Goal: Register for event/course

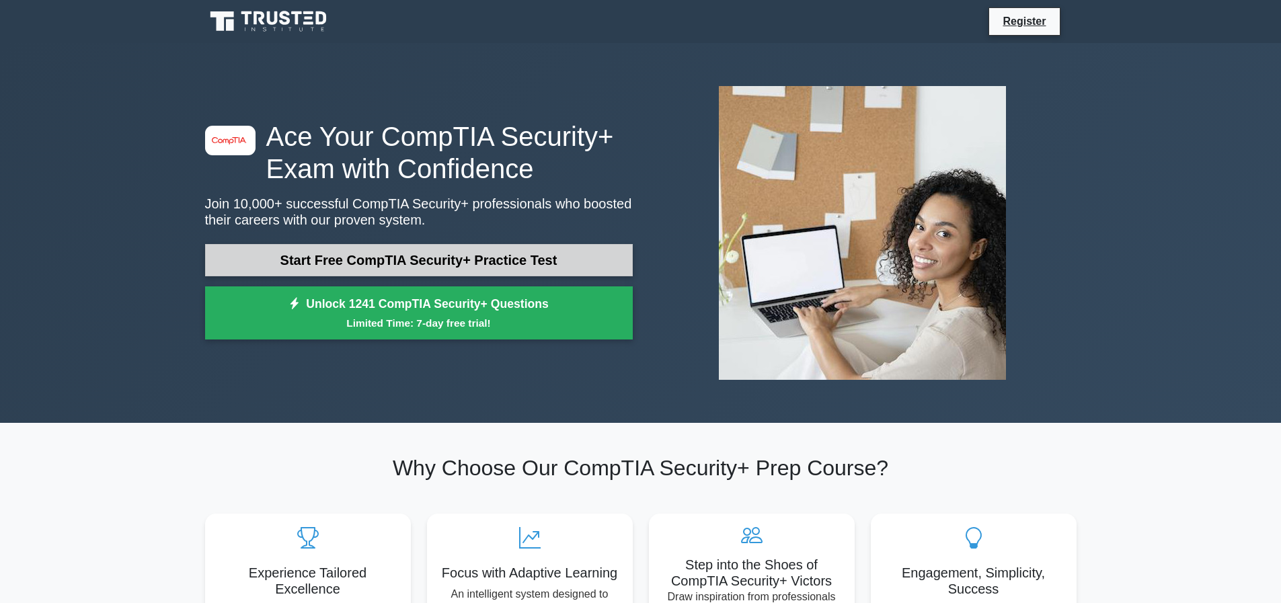
click at [512, 270] on link "Start Free CompTIA Security+ Practice Test" at bounding box center [419, 260] width 428 height 32
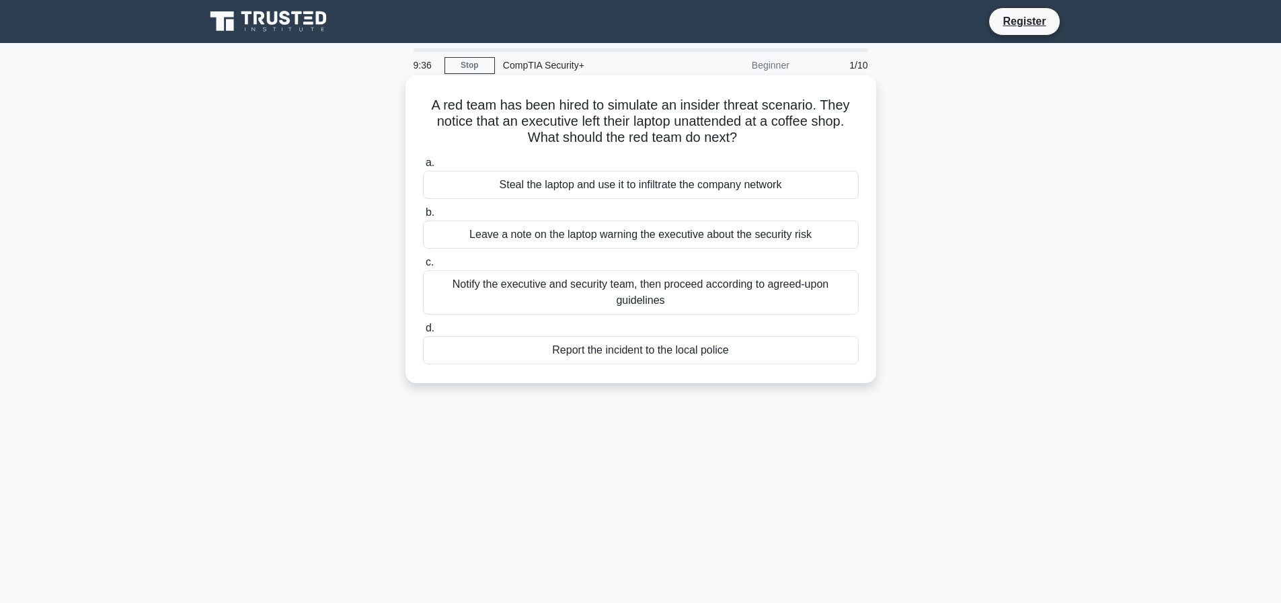
click at [782, 291] on div "Notify the executive and security team, then proceed according to agreed-upon g…" at bounding box center [641, 292] width 436 height 44
click at [423, 267] on input "c. Notify the executive and security team, then proceed according to agreed-upo…" at bounding box center [423, 262] width 0 height 9
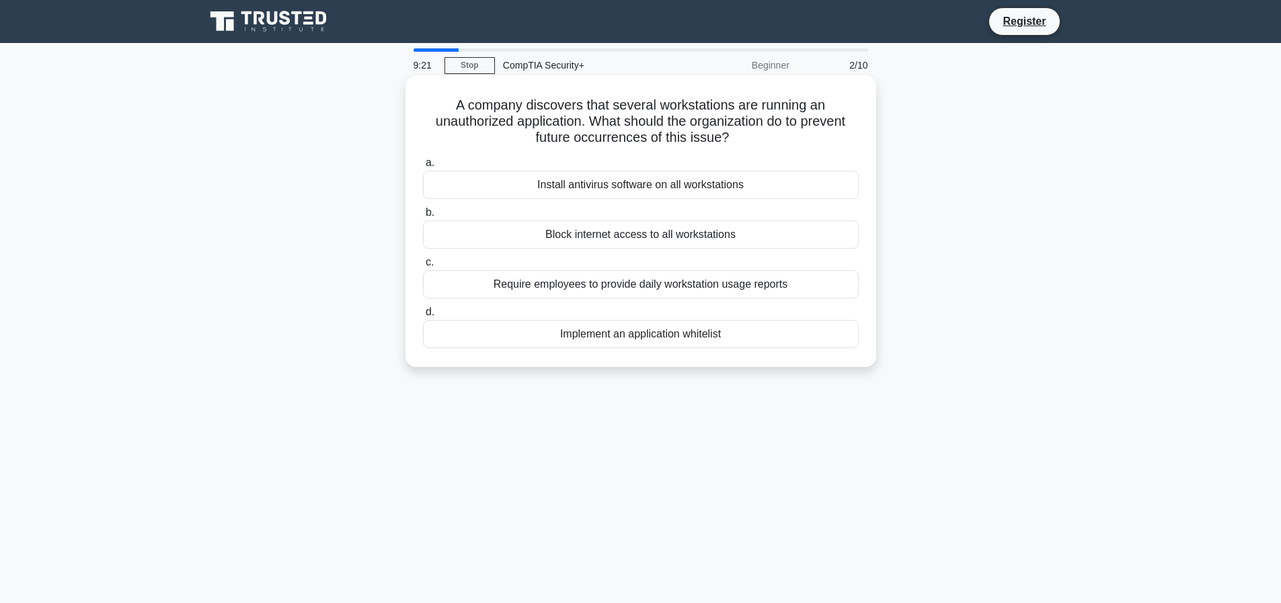
click at [575, 331] on div "Implement an application whitelist" at bounding box center [641, 334] width 436 height 28
click at [423, 317] on input "d. Implement an application whitelist" at bounding box center [423, 312] width 0 height 9
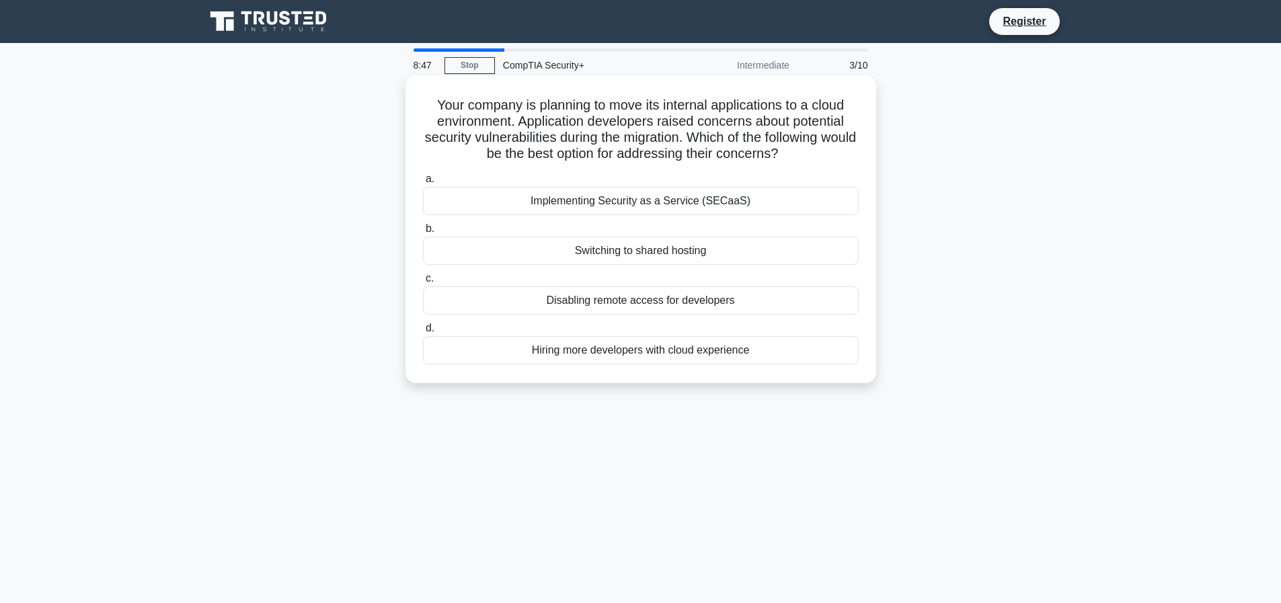
click at [662, 350] on div "Hiring more developers with cloud experience" at bounding box center [641, 350] width 436 height 28
click at [423, 333] on input "d. Hiring more developers with cloud experience" at bounding box center [423, 328] width 0 height 9
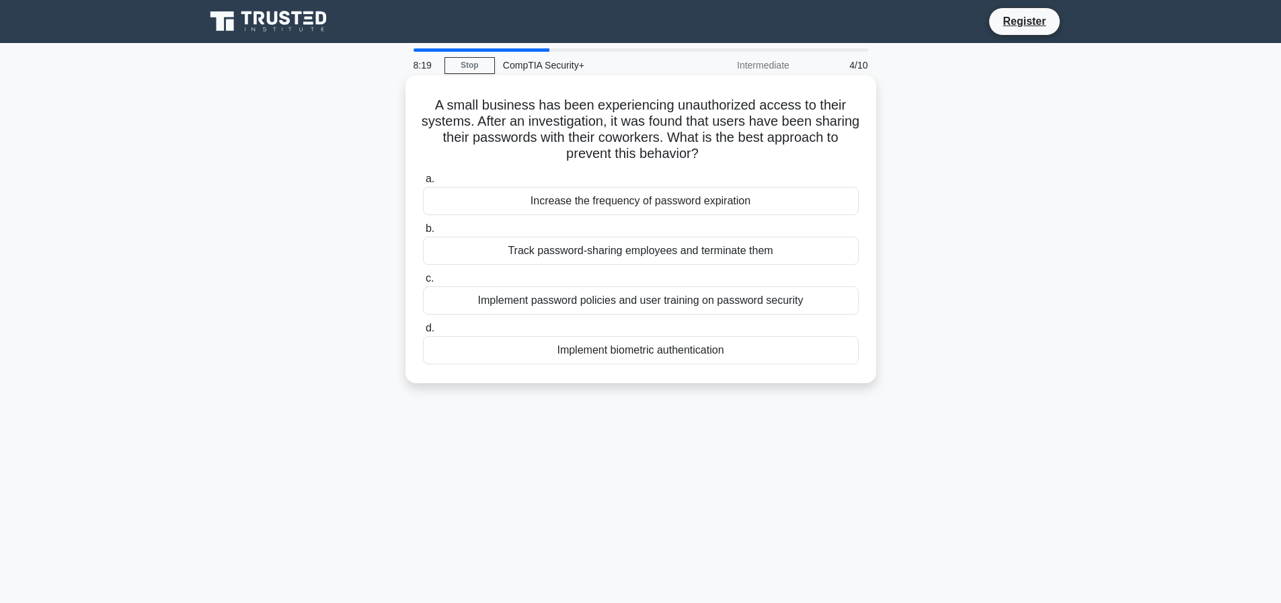
click at [680, 311] on div "Implement password policies and user training on password security" at bounding box center [641, 300] width 436 height 28
click at [423, 283] on input "c. Implement password policies and user training on password security" at bounding box center [423, 278] width 0 height 9
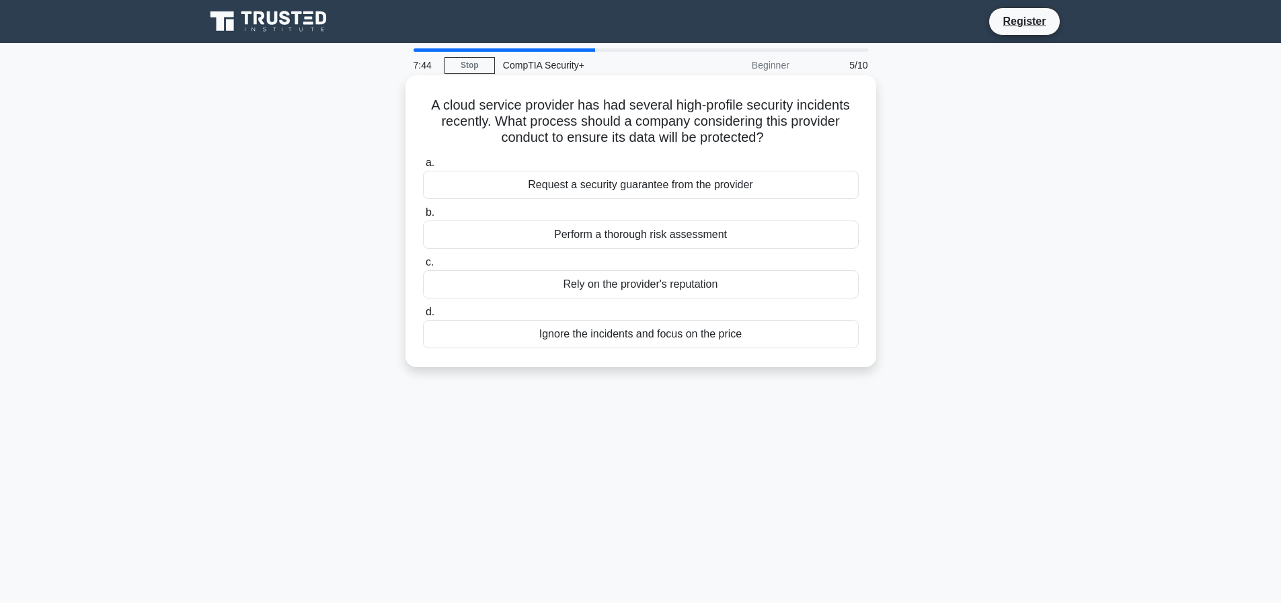
click at [651, 235] on div "Perform a thorough risk assessment" at bounding box center [641, 234] width 436 height 28
click at [423, 217] on input "b. Perform a thorough risk assessment" at bounding box center [423, 212] width 0 height 9
click at [588, 341] on div "Ensure devices use hardware-rooted storage encryption" at bounding box center [641, 334] width 436 height 28
click at [423, 317] on input "d. Ensure devices use hardware-rooted storage encryption" at bounding box center [423, 312] width 0 height 9
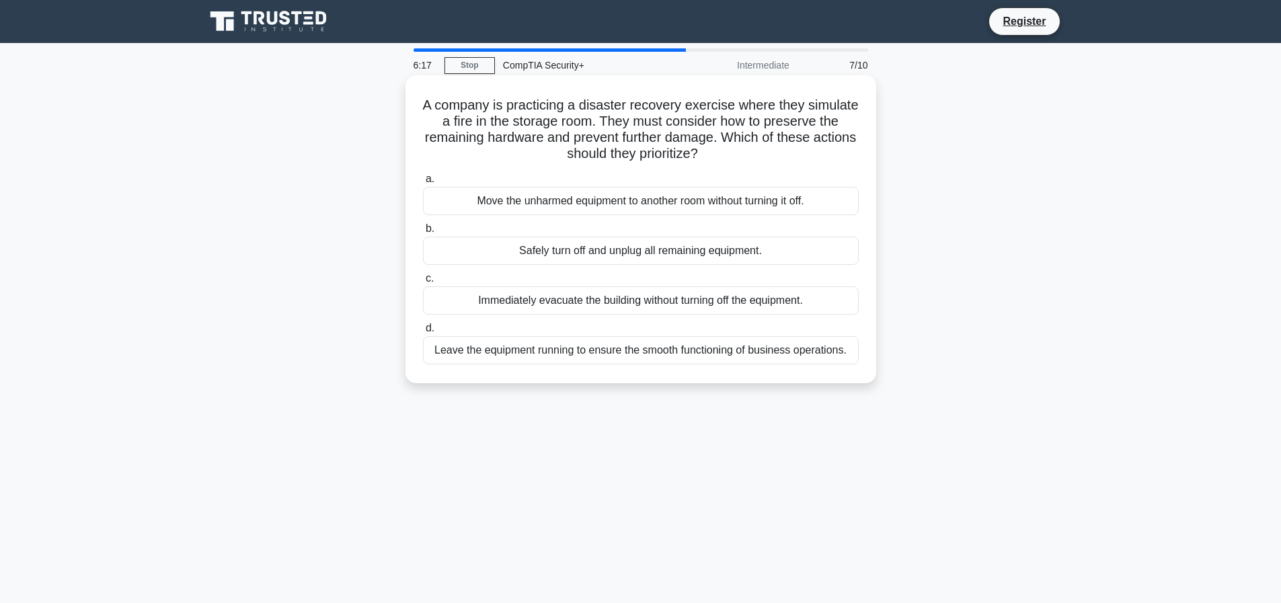
click at [649, 202] on div "Move the unharmed equipment to another room without turning it off." at bounding box center [641, 201] width 436 height 28
click at [423, 184] on input "a. Move the unharmed equipment to another room without turning it off." at bounding box center [423, 179] width 0 height 9
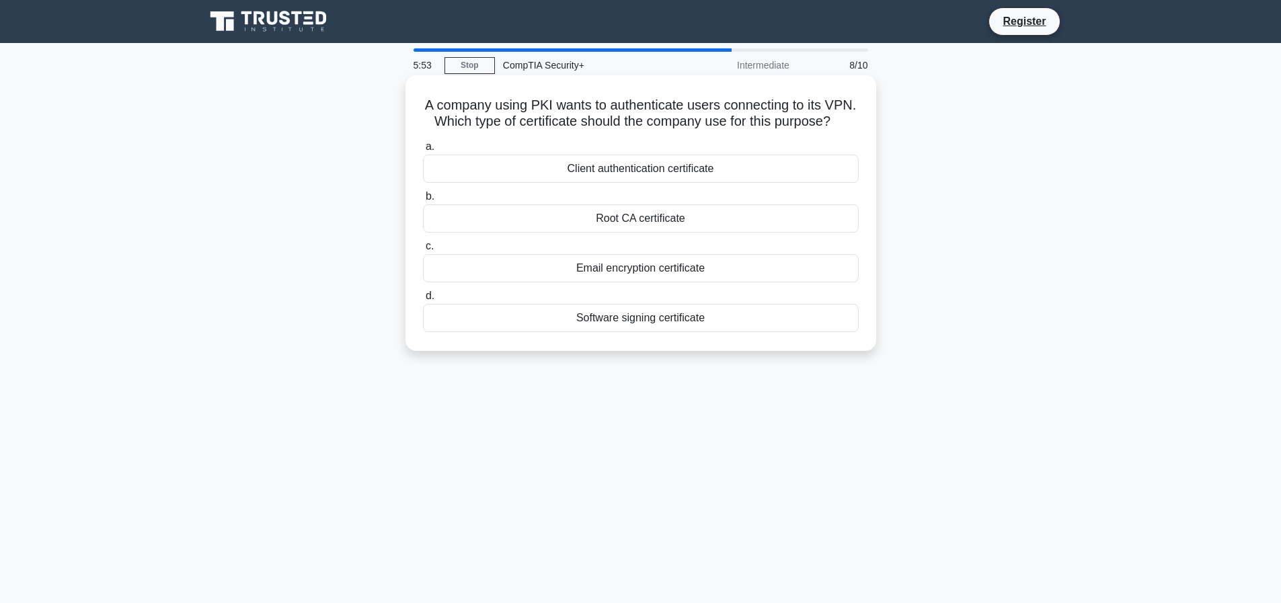
click at [768, 183] on div "Client authentication certificate" at bounding box center [641, 169] width 436 height 28
click at [423, 151] on input "a. Client authentication certificate" at bounding box center [423, 147] width 0 height 9
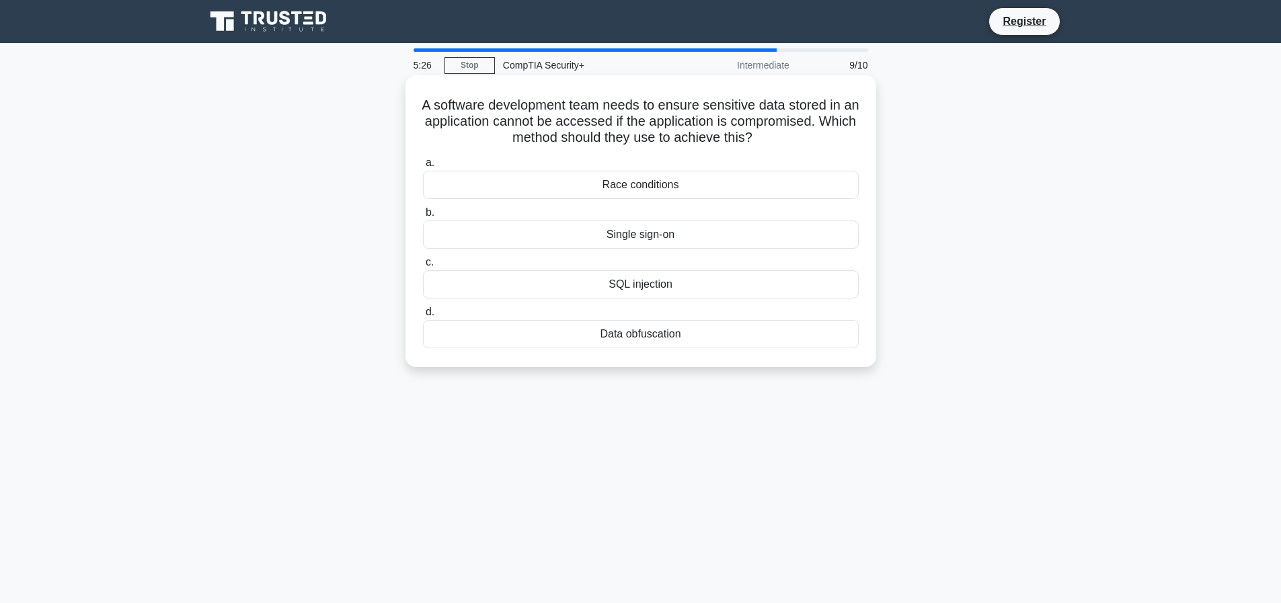
click at [706, 331] on div "Data obfuscation" at bounding box center [641, 334] width 436 height 28
click at [423, 317] on input "d. Data obfuscation" at bounding box center [423, 312] width 0 height 9
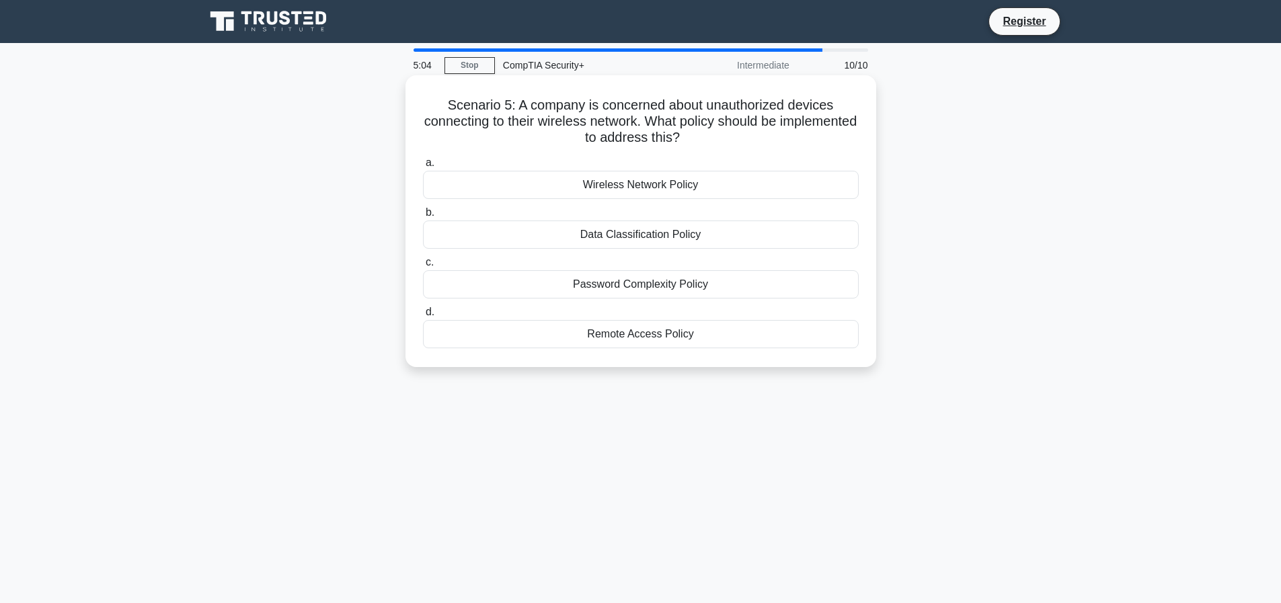
click at [762, 180] on div "Wireless Network Policy" at bounding box center [641, 185] width 436 height 28
click at [423, 167] on input "a. Wireless Network Policy" at bounding box center [423, 163] width 0 height 9
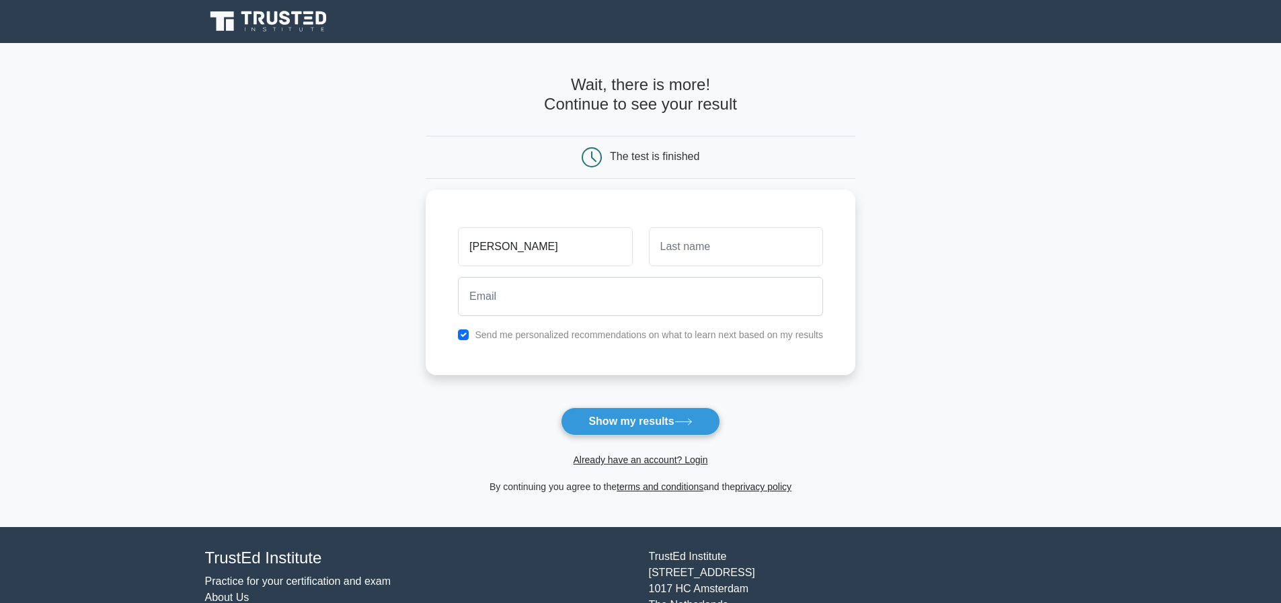
type input "[PERSON_NAME]"
click at [468, 336] on input "checkbox" at bounding box center [463, 331] width 11 height 11
checkbox input "false"
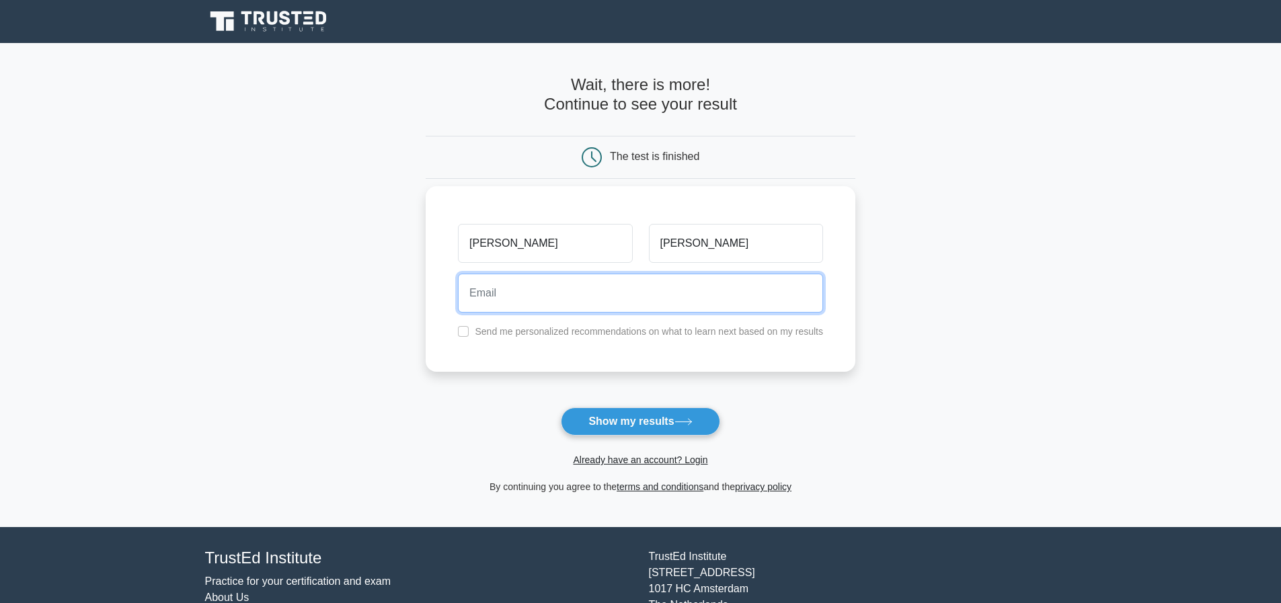
click at [504, 298] on input "email" at bounding box center [640, 293] width 365 height 39
type input "a"
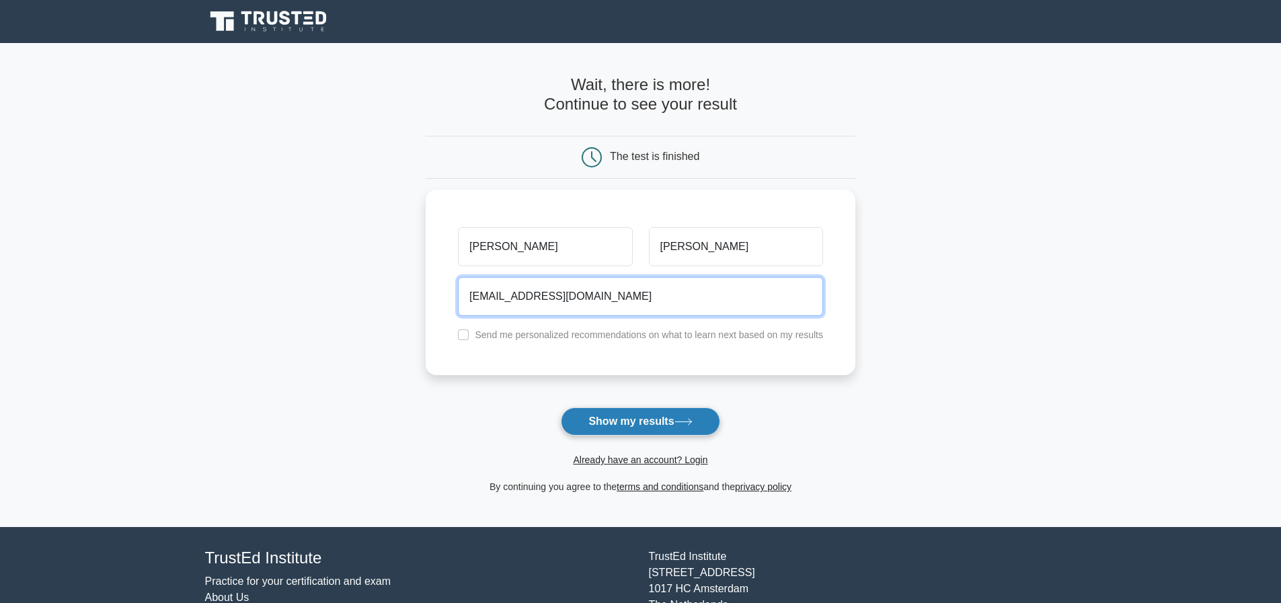
type input "[EMAIL_ADDRESS][DOMAIN_NAME]"
click at [663, 428] on button "Show my results" at bounding box center [640, 421] width 159 height 28
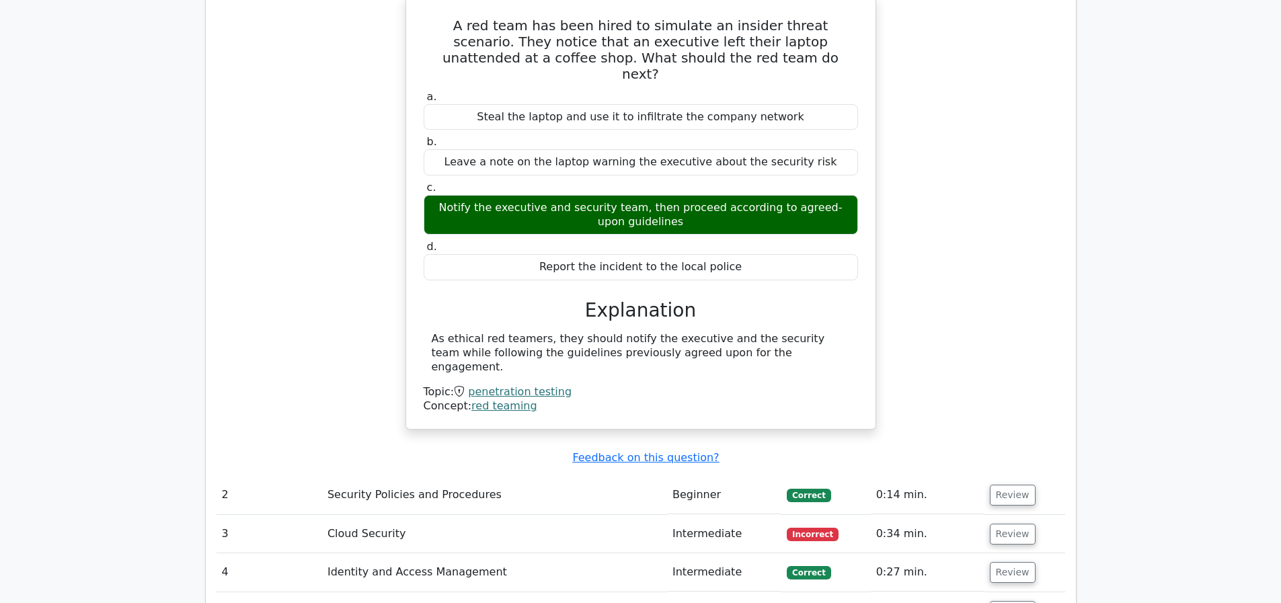
scroll to position [1277, 0]
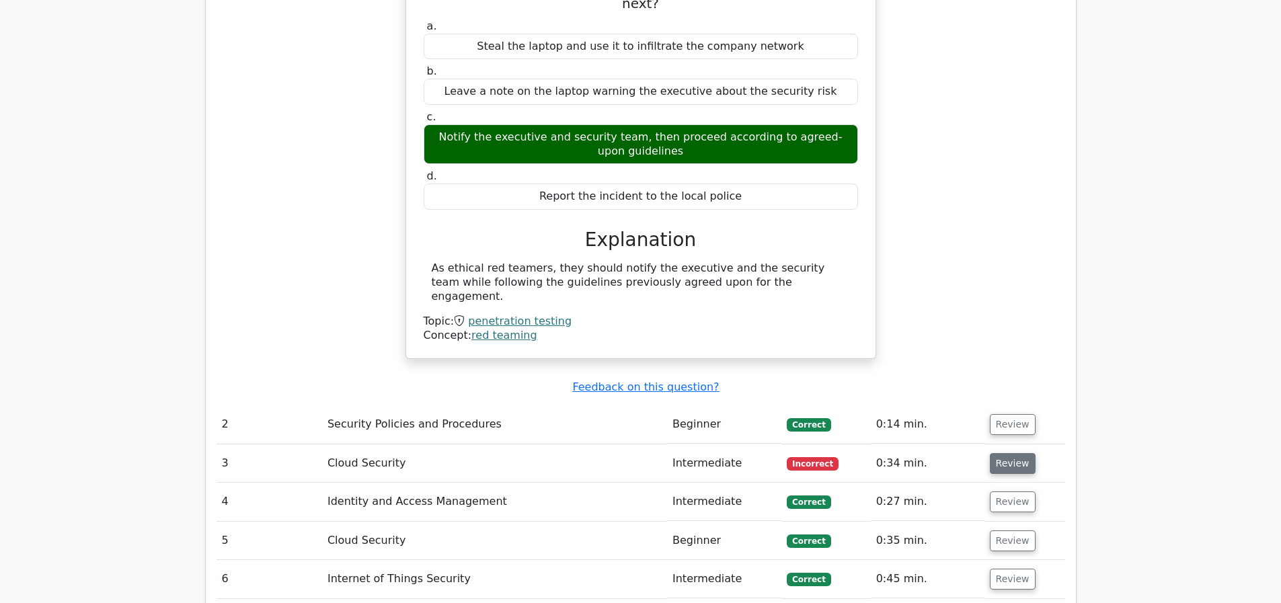
click at [1005, 453] on button "Review" at bounding box center [1013, 463] width 46 height 21
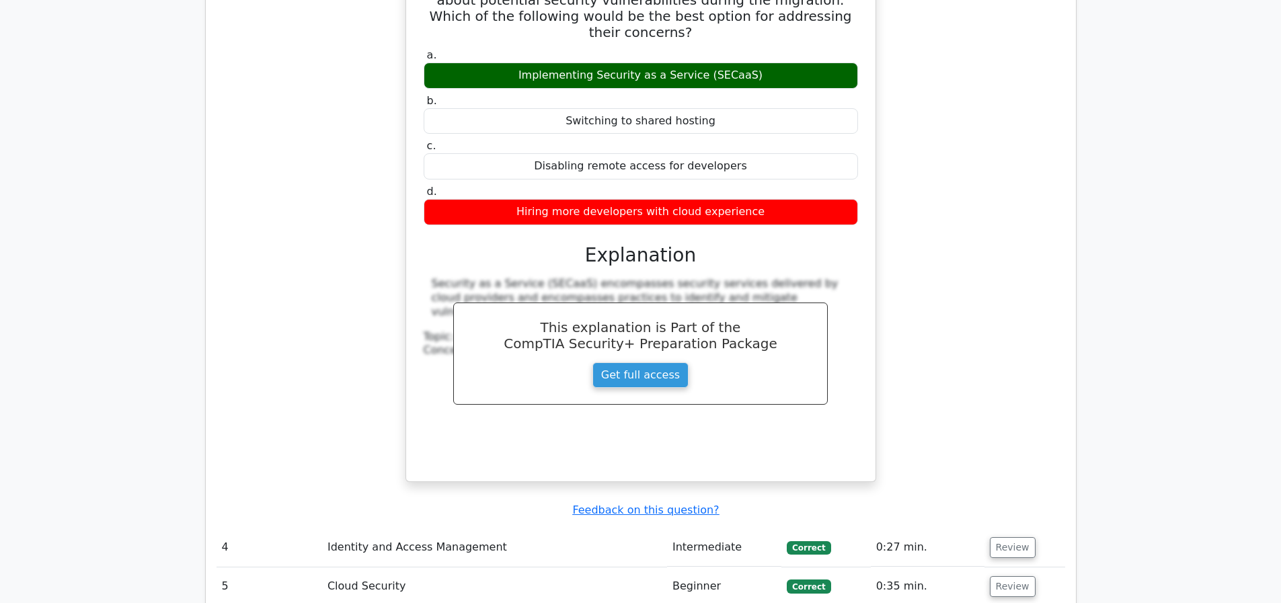
scroll to position [1949, 0]
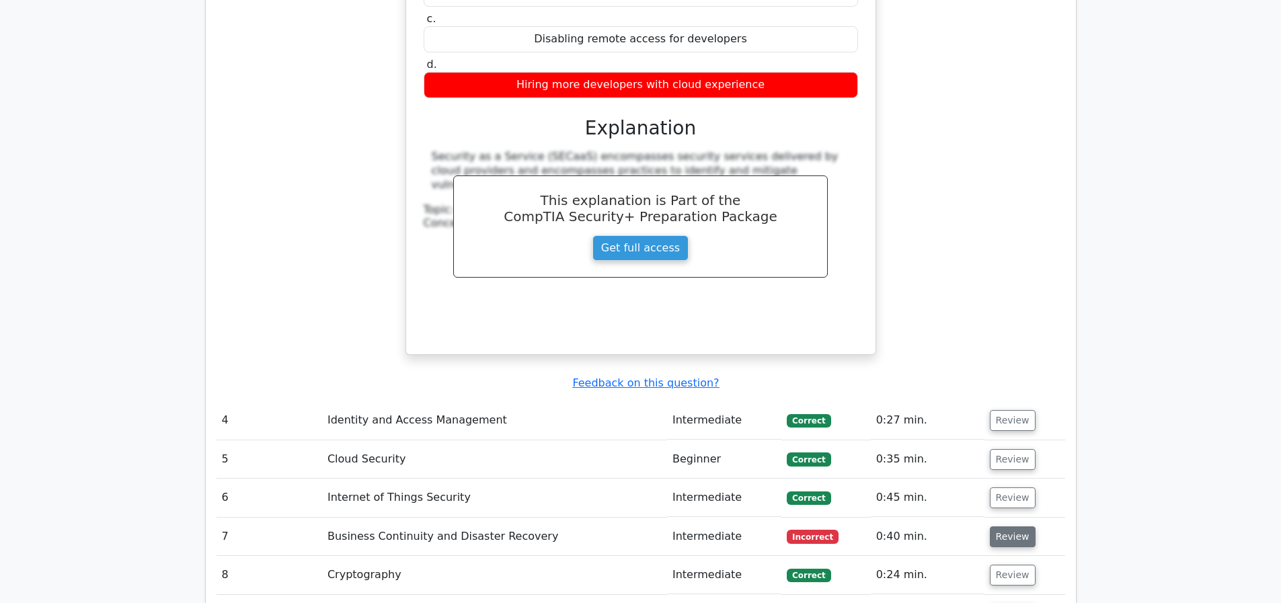
click at [1014, 526] on button "Review" at bounding box center [1013, 536] width 46 height 21
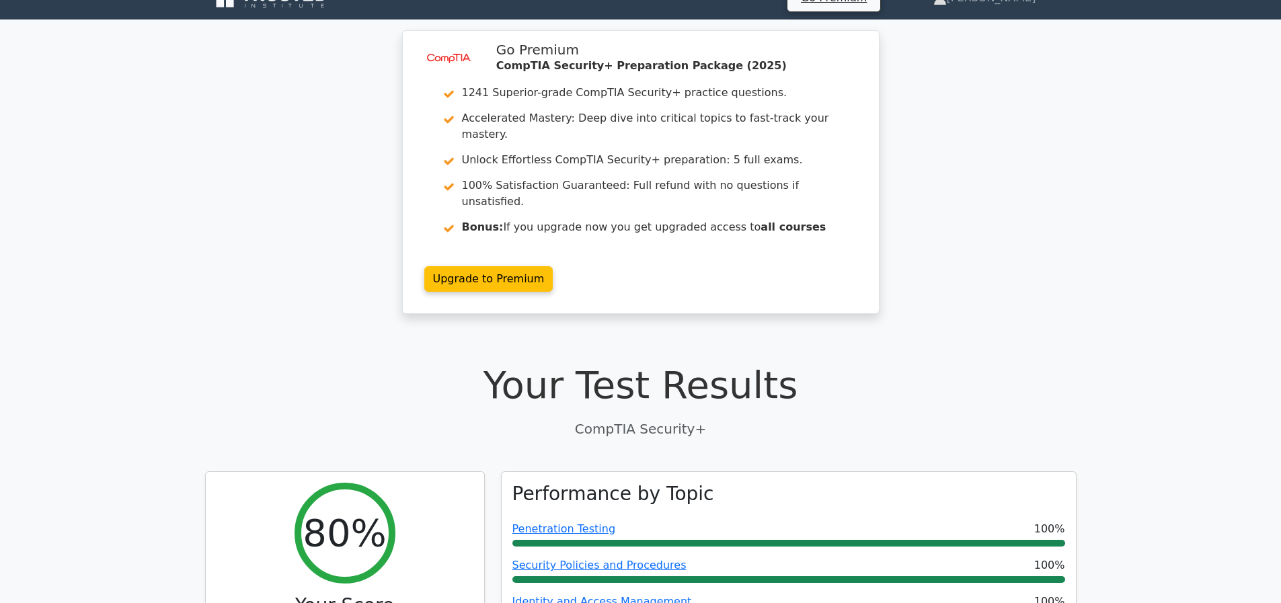
scroll to position [0, 0]
